Goal: Transaction & Acquisition: Purchase product/service

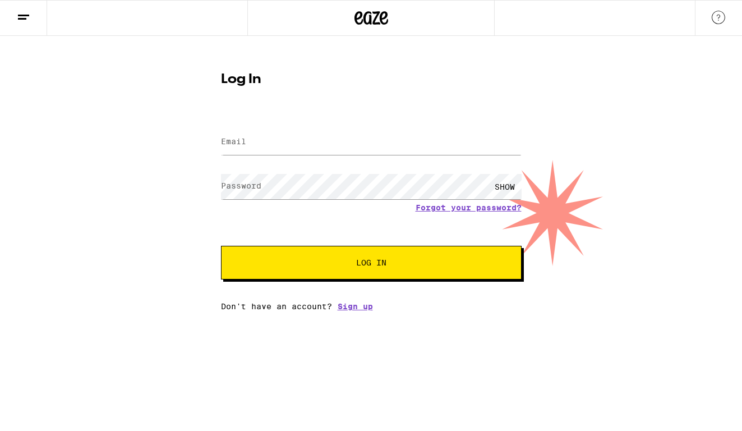
click at [516, 142] on span at bounding box center [515, 142] width 9 height 9
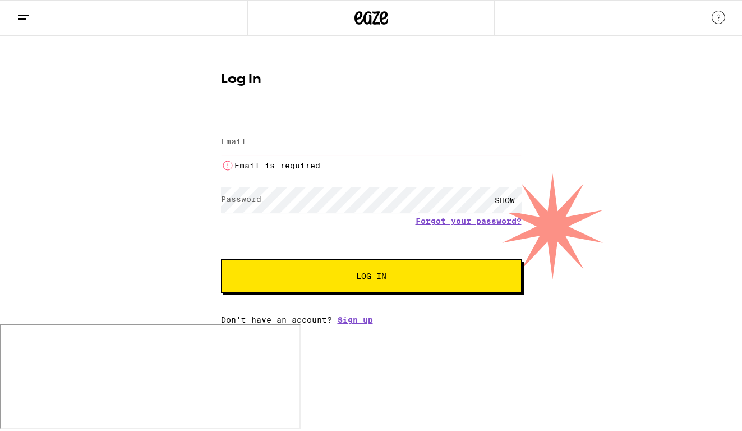
type input "[EMAIL_ADDRESS][DOMAIN_NAME]"
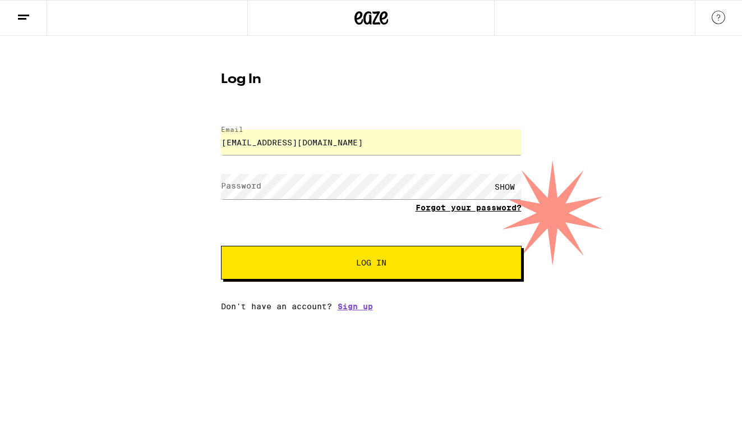
click at [443, 210] on link "Forgot your password?" at bounding box center [469, 207] width 106 height 9
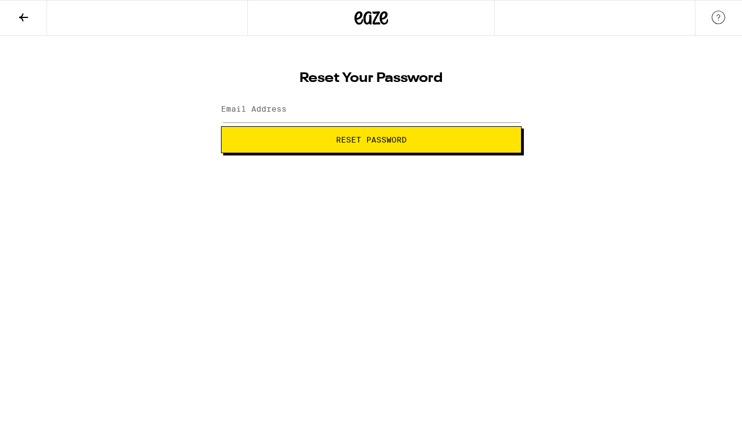
click at [516, 111] on span at bounding box center [515, 109] width 9 height 9
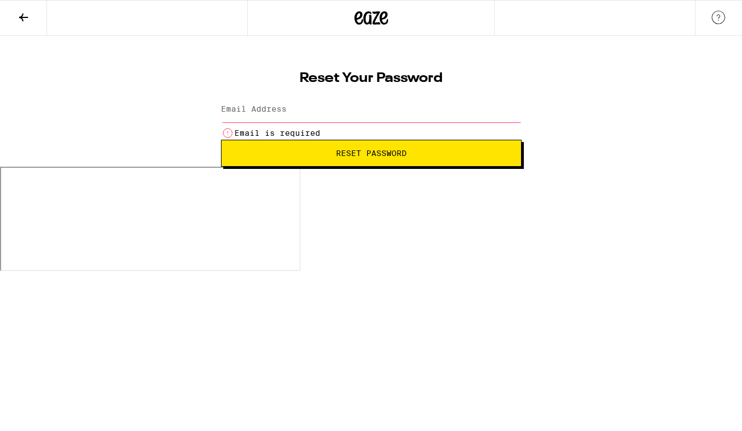
type input "[EMAIL_ADDRESS][DOMAIN_NAME]"
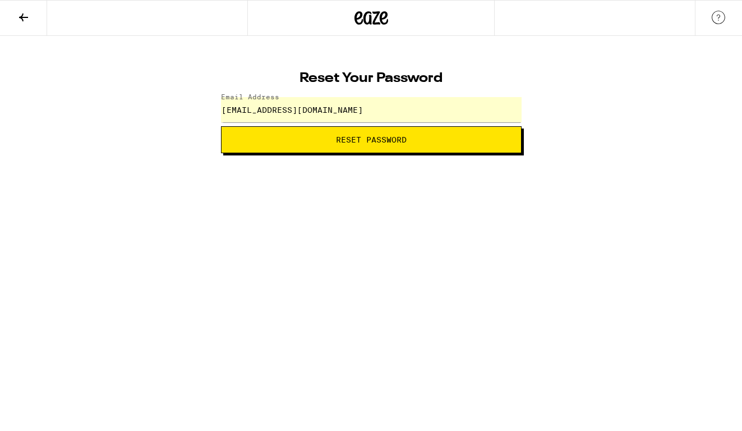
click at [424, 148] on button "Reset Password" at bounding box center [371, 139] width 301 height 27
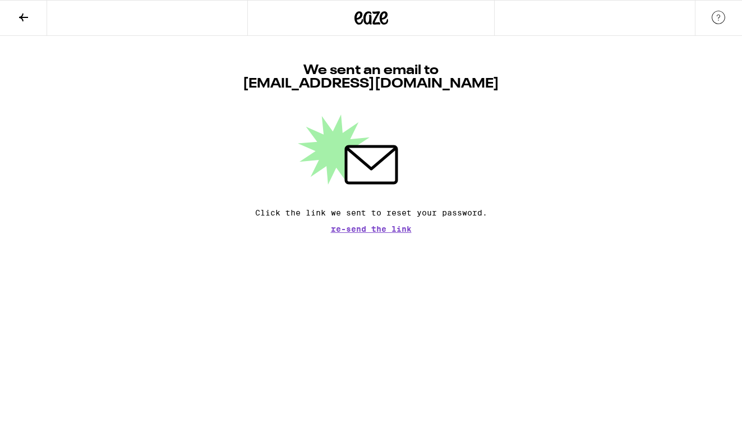
click at [382, 19] on icon at bounding box center [383, 17] width 8 height 13
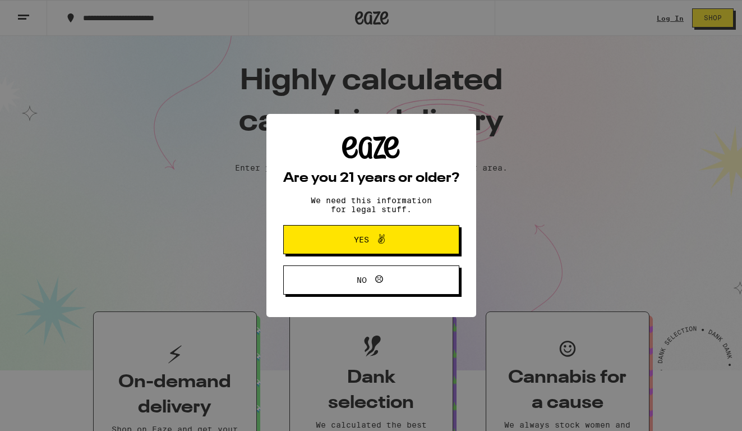
click at [369, 240] on span at bounding box center [378, 239] width 19 height 15
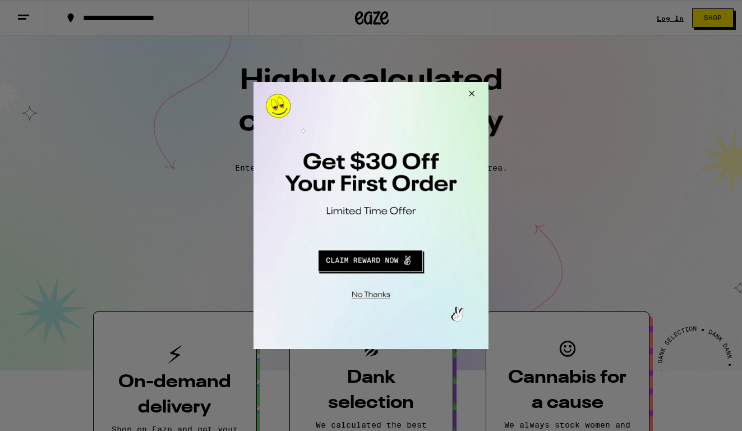
click at [384, 294] on button "Close Modal" at bounding box center [369, 292] width 228 height 17
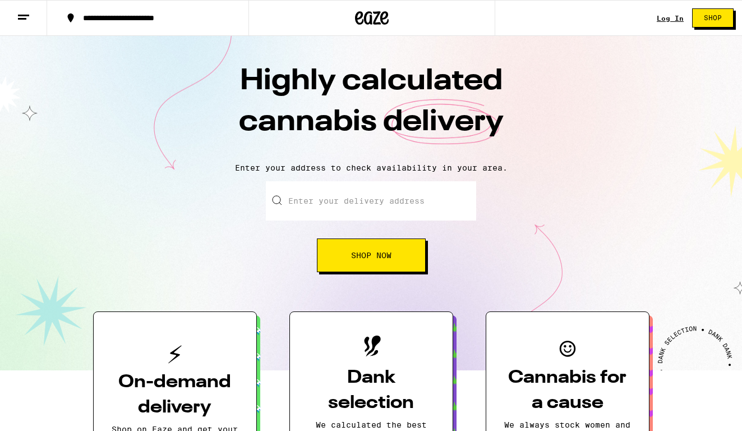
click at [365, 202] on input "Enter your delivery address" at bounding box center [371, 200] width 210 height 39
paste input "94521"
type input "[GEOGRAPHIC_DATA]"
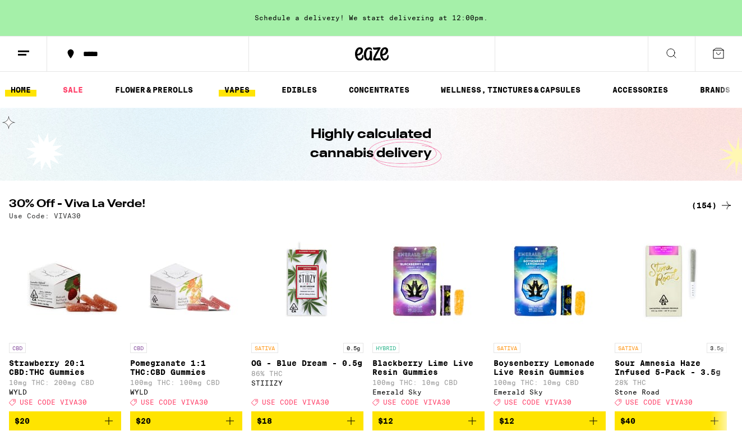
click at [246, 92] on link "VAPES" at bounding box center [237, 89] width 36 height 13
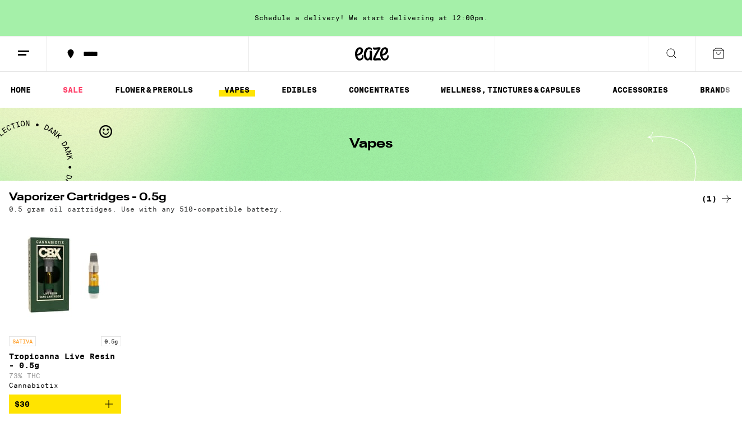
click at [307, 230] on div "SATIVA 0.5g Tropicanna Live Resin - 0.5g 73% THC Cannabiotix $30" at bounding box center [371, 315] width 742 height 195
